Goal: Navigation & Orientation: Find specific page/section

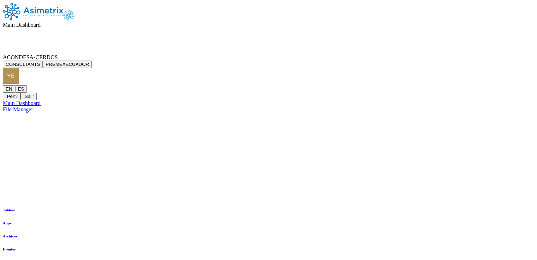
click at [342, 138] on div at bounding box center [268, 138] width 531 height 0
click at [453, 54] on div "ACONDESA-CERDOS CONSULTANTS PREMEXECUADOR EN ES Perfil Salir" at bounding box center [268, 77] width 531 height 46
click at [469, 54] on div "ACONDESA-CERDOS CONSULTANTS PREMEXECUADOR EN ES Perfil Salir" at bounding box center [268, 77] width 531 height 46
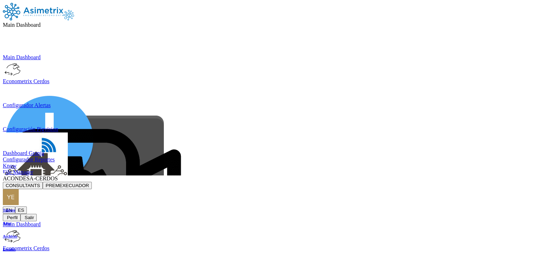
click at [58, 176] on span "ACONDESA-CERDOS" at bounding box center [30, 179] width 55 height 6
click at [92, 182] on button "PREMEXECUADOR" at bounding box center [67, 185] width 49 height 7
